Goal: Navigation & Orientation: Find specific page/section

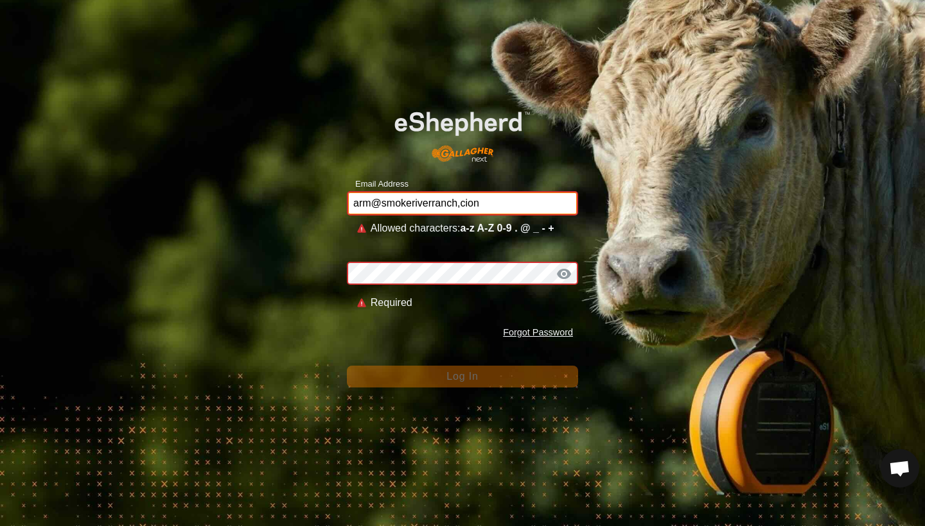
click at [493, 200] on input "arm@smokeriverranch,cion" at bounding box center [462, 203] width 231 height 24
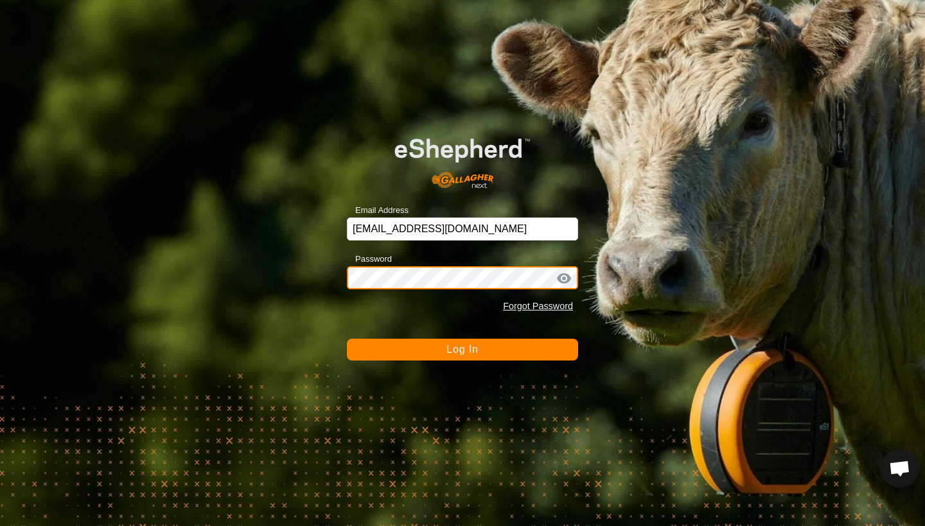
click at [462, 350] on button "Log In" at bounding box center [462, 350] width 231 height 22
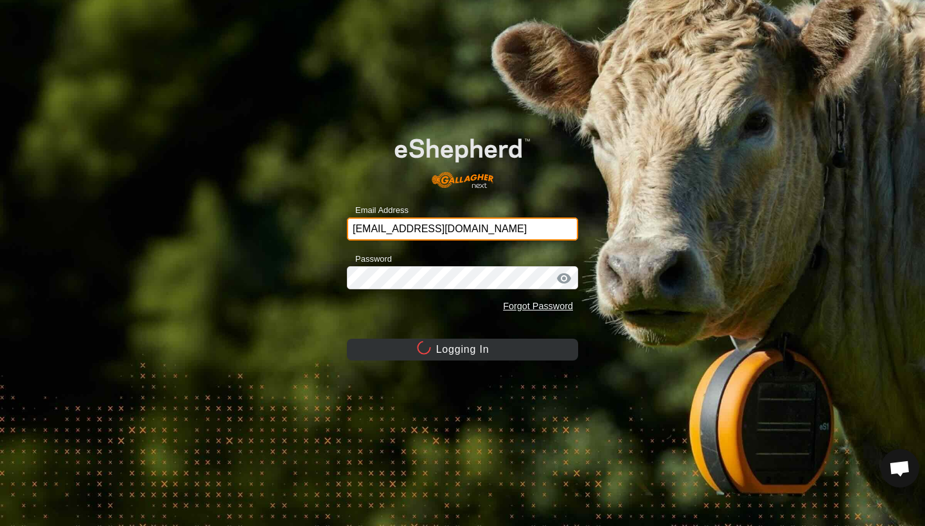
click at [354, 235] on div "Email Address [EMAIL_ADDRESS][DOMAIN_NAME]" at bounding box center [462, 221] width 231 height 39
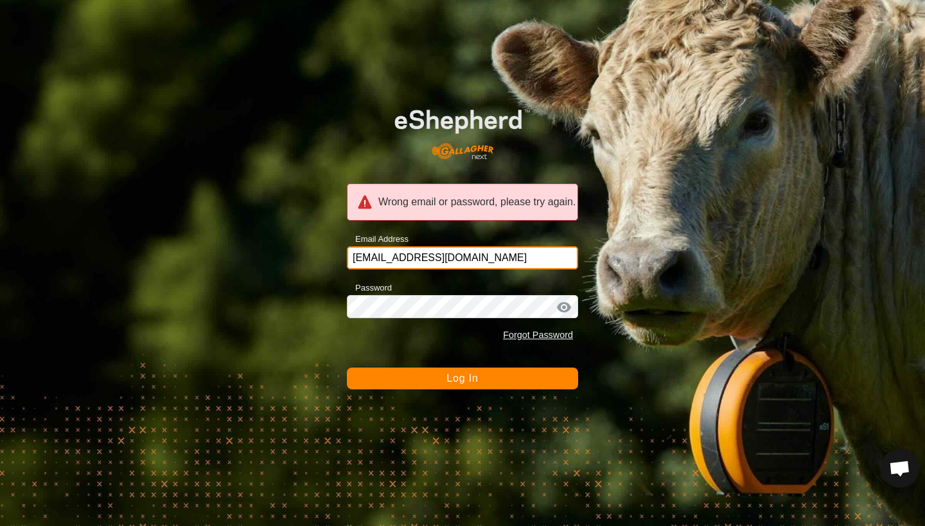
type input "[EMAIL_ADDRESS][DOMAIN_NAME]"
click at [462, 379] on button "Log In" at bounding box center [462, 379] width 231 height 22
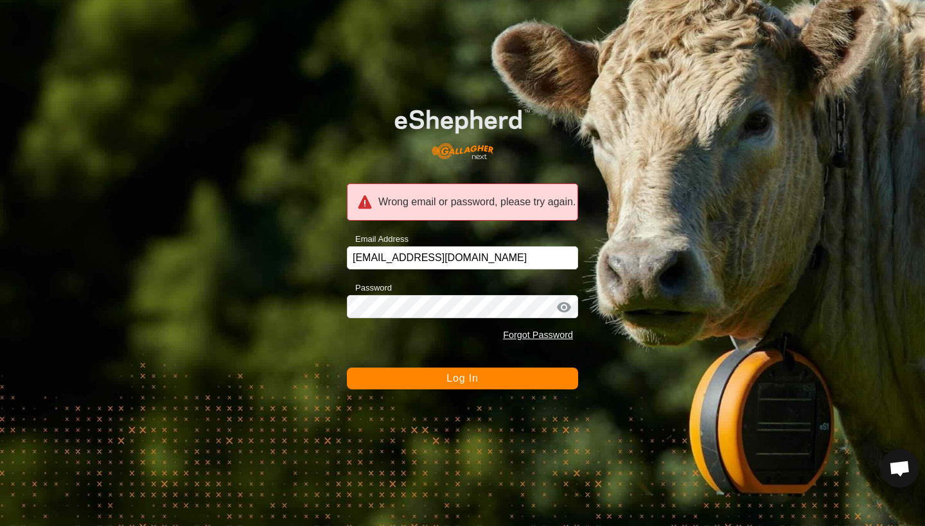
click at [568, 306] on div at bounding box center [563, 307] width 19 height 13
click at [563, 309] on div at bounding box center [563, 307] width 19 height 13
click at [465, 381] on span "Log In" at bounding box center [461, 378] width 31 height 11
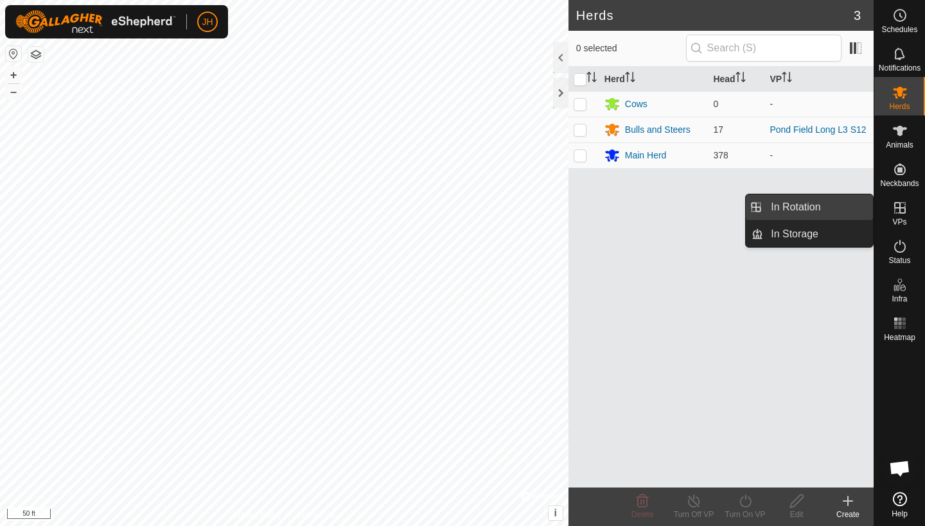
click at [808, 211] on link "In Rotation" at bounding box center [818, 208] width 110 height 26
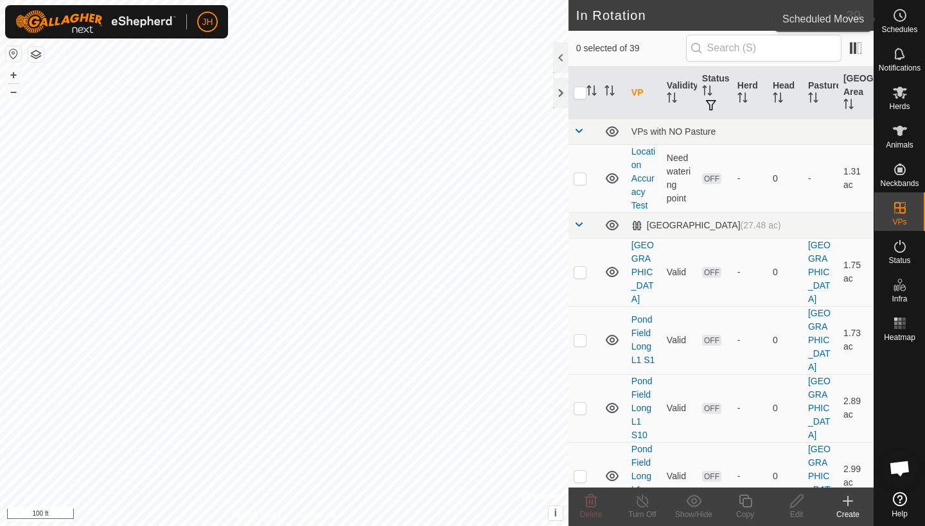
click at [837, 28] on span "Schedules" at bounding box center [899, 30] width 36 height 8
